Goal: Information Seeking & Learning: Learn about a topic

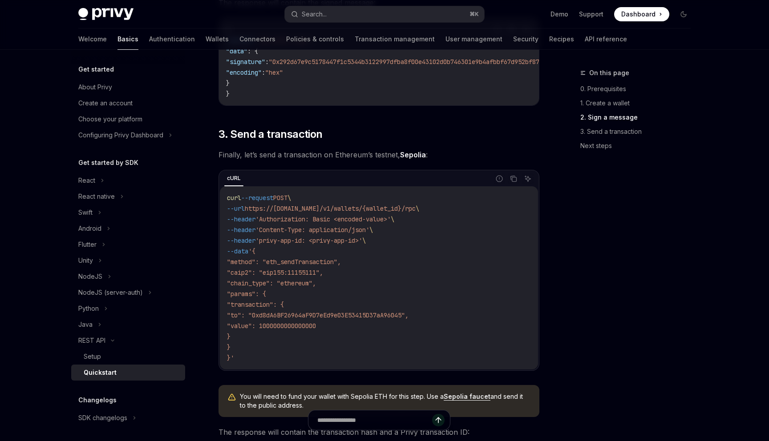
scroll to position [764, 0]
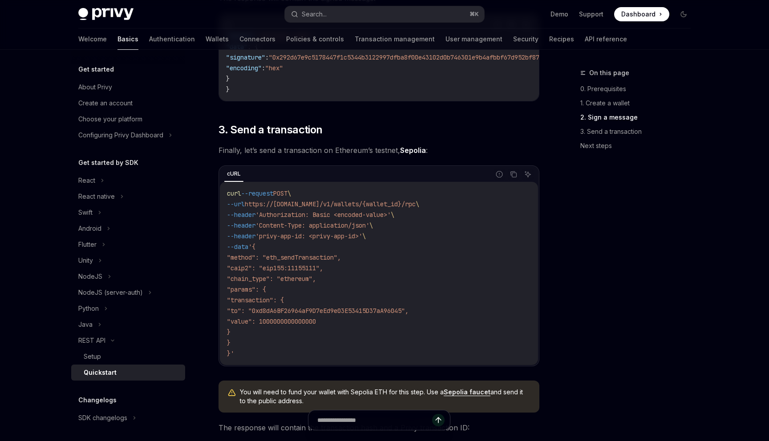
drag, startPoint x: 301, startPoint y: 282, endPoint x: 323, endPoint y: 282, distance: 21.4
click at [316, 282] on span ""chain_type": "ethereum"," at bounding box center [271, 279] width 89 height 8
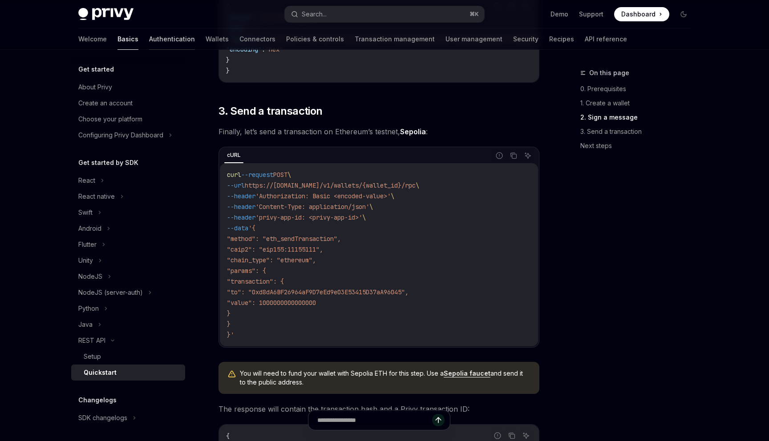
scroll to position [782, 0]
click at [239, 42] on link "Connectors" at bounding box center [257, 38] width 36 height 21
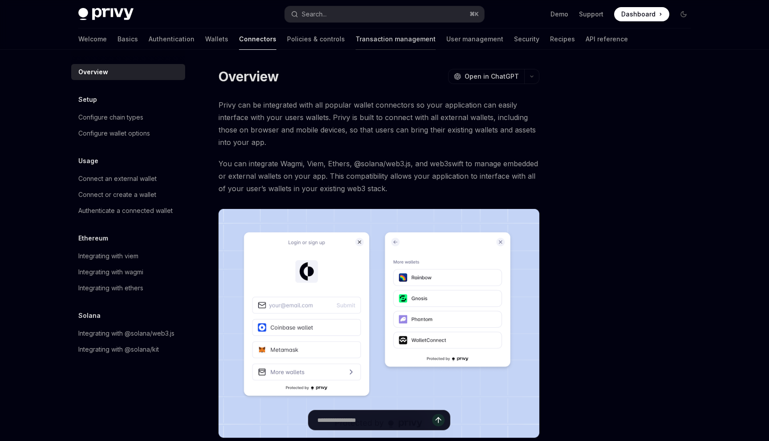
click at [355, 40] on link "Transaction management" at bounding box center [395, 38] width 80 height 21
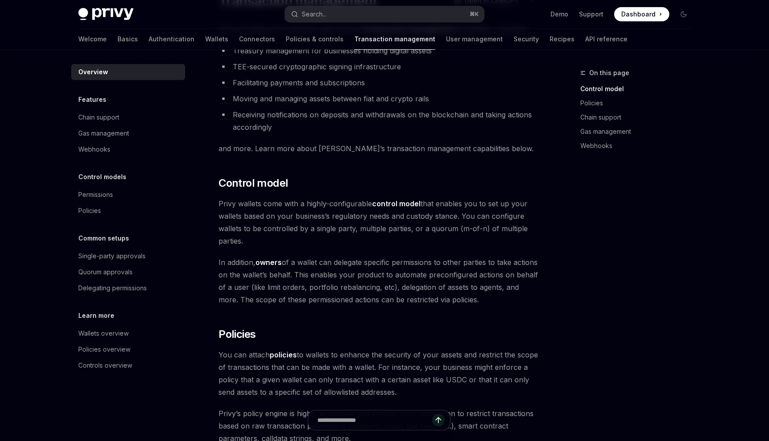
scroll to position [76, 0]
click at [158, 122] on div "Chain support" at bounding box center [128, 117] width 101 height 11
type textarea "*"
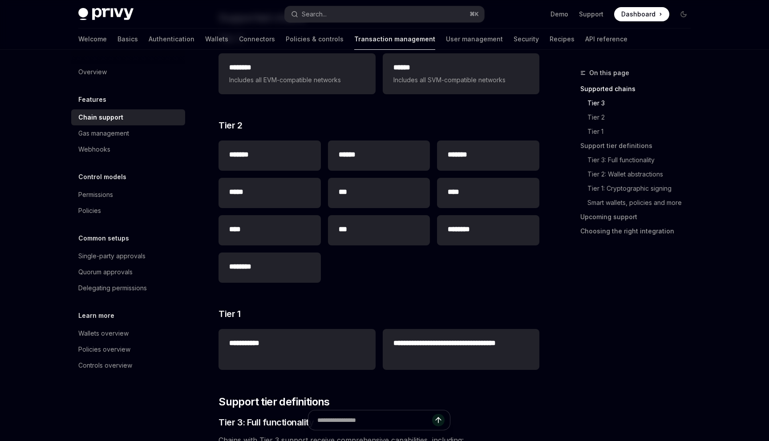
scroll to position [978, 0]
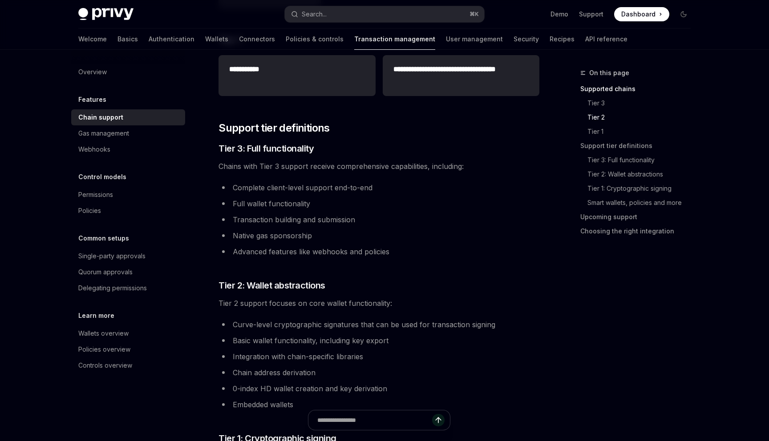
scroll to position [0, 0]
